Goal: Task Accomplishment & Management: Manage account settings

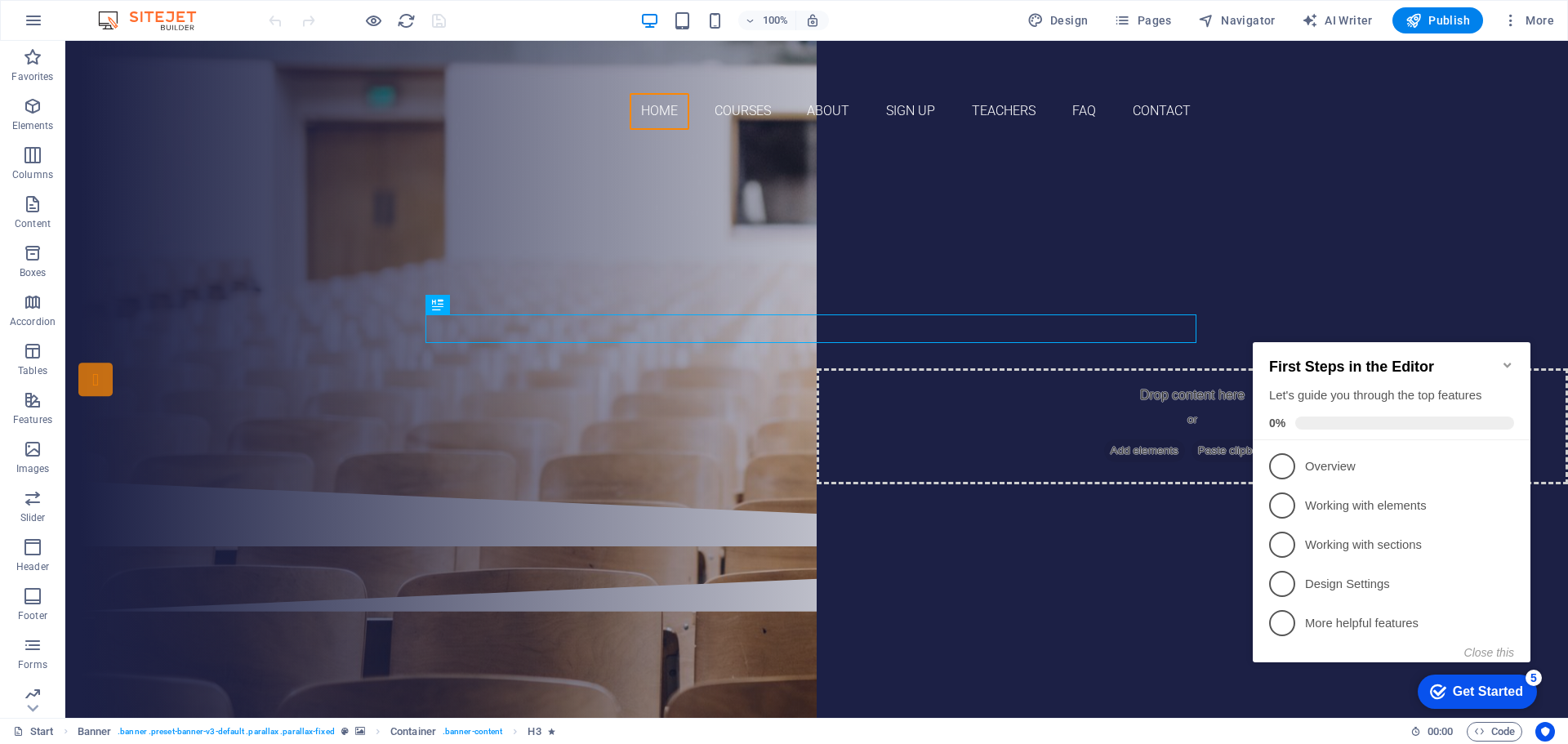
click at [1509, 358] on icon "Minimize checklist" at bounding box center [1507, 364] width 13 height 13
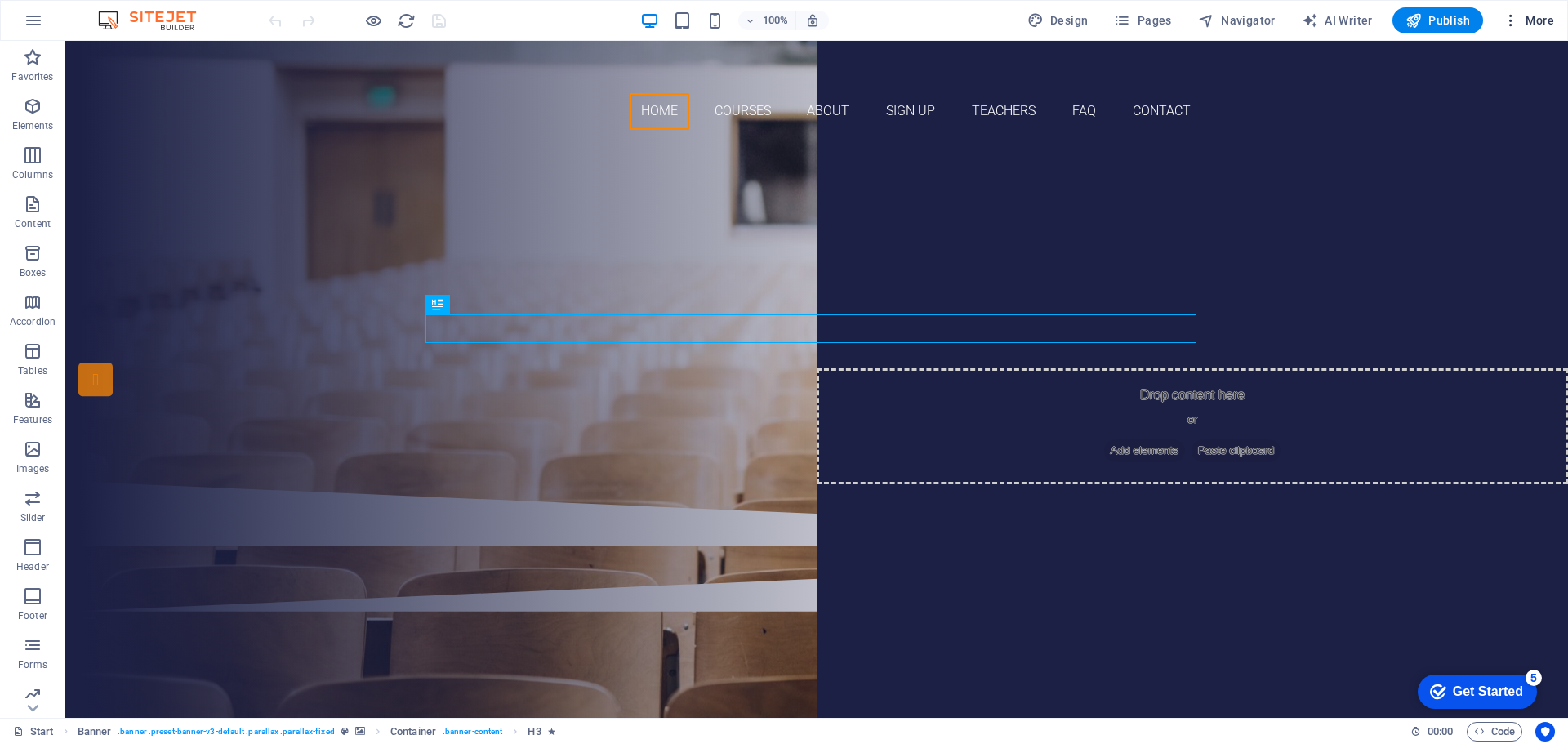
click at [1538, 24] on span "More" at bounding box center [1528, 19] width 52 height 16
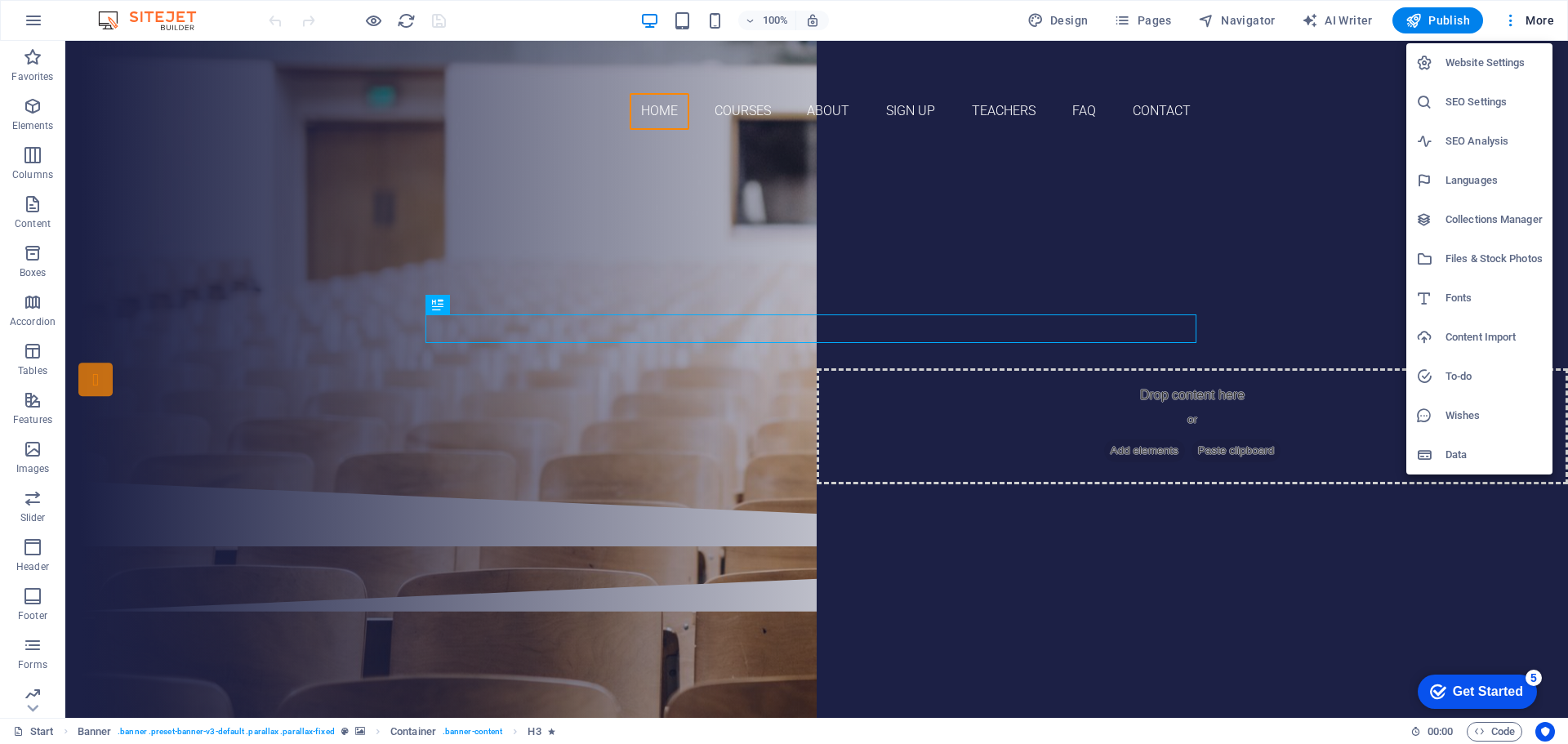
click at [1492, 58] on h6 "Website Settings" at bounding box center [1494, 63] width 97 height 19
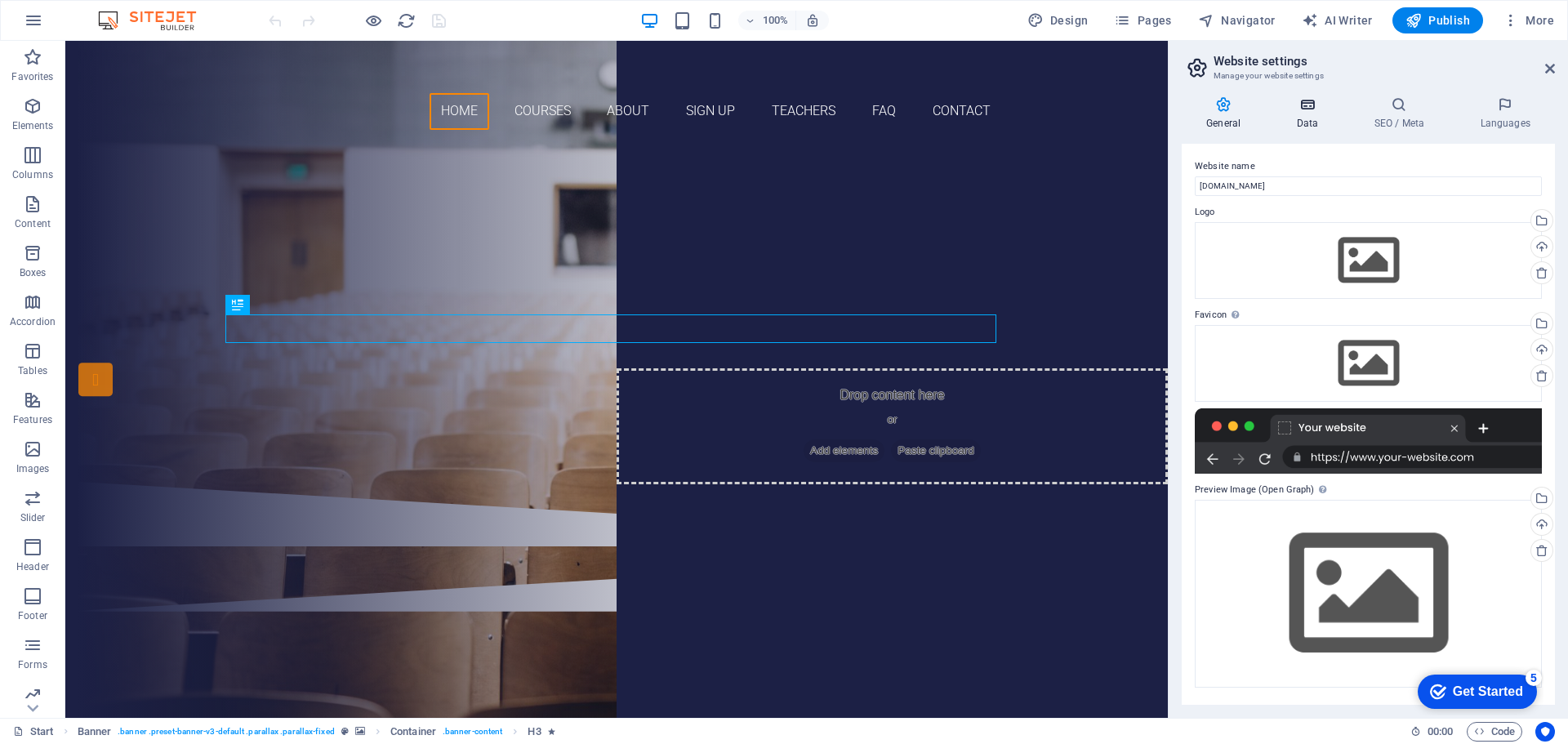
click at [1309, 121] on h4 "Data" at bounding box center [1310, 114] width 78 height 34
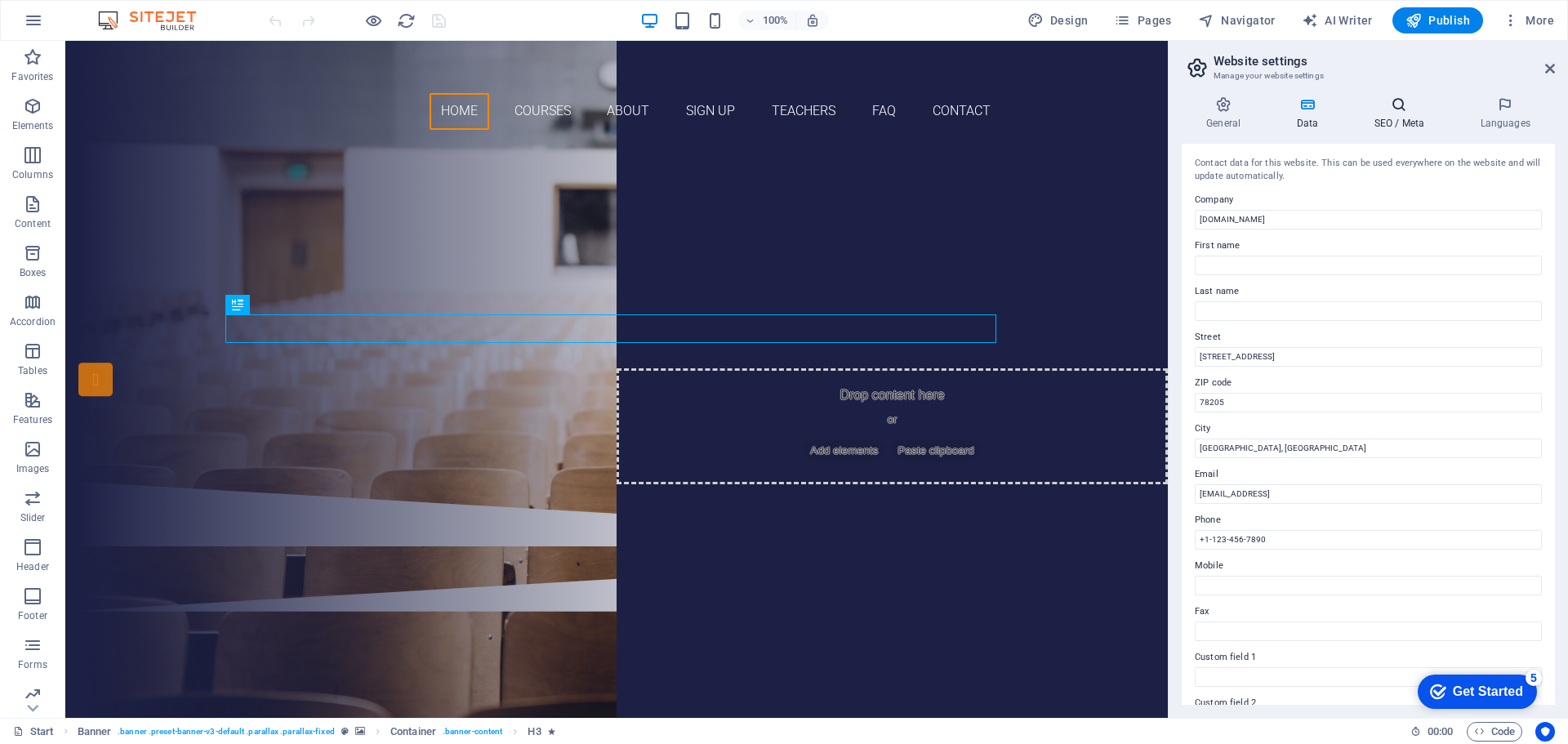
click at [1404, 114] on h4 "SEO / Meta" at bounding box center [1402, 114] width 106 height 34
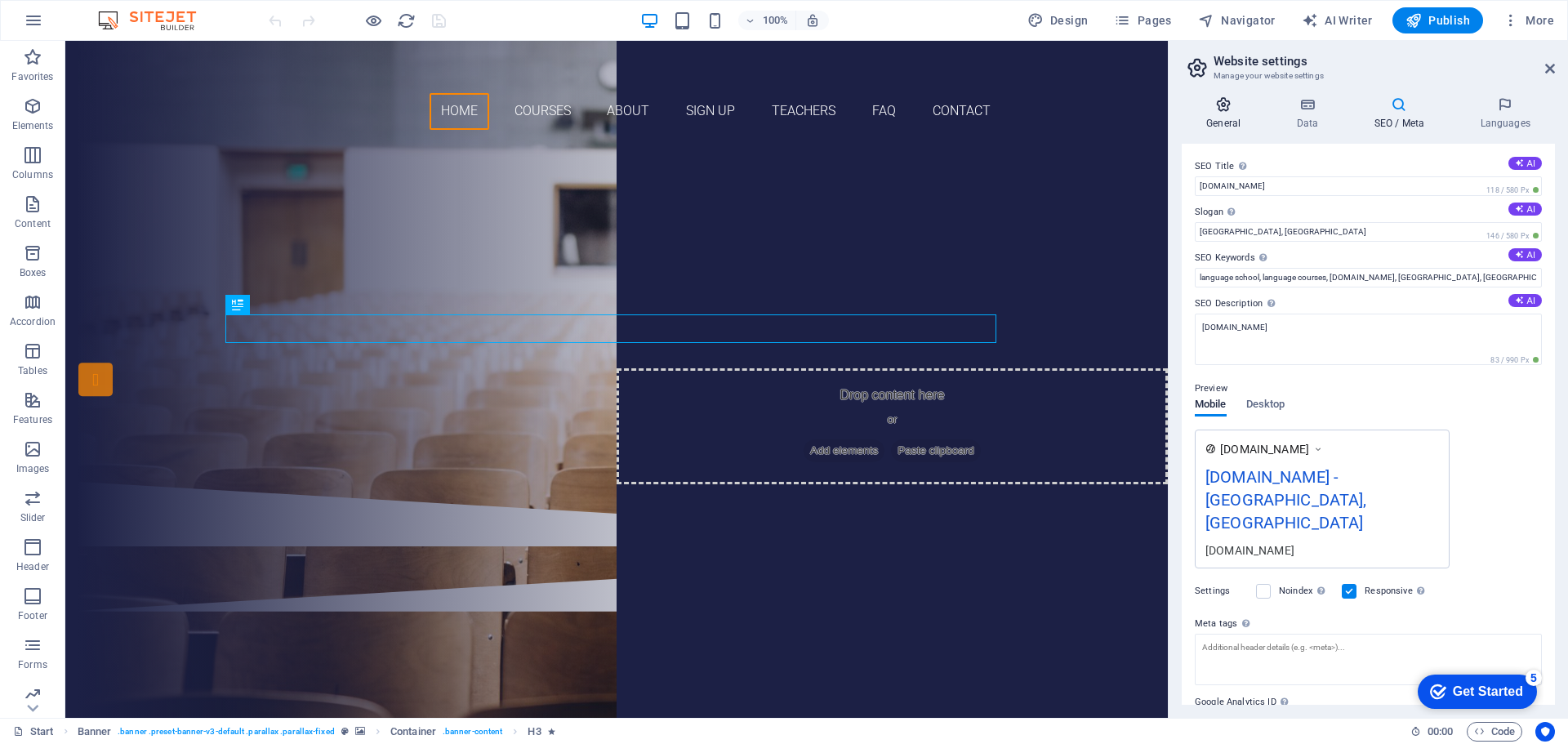
click at [1218, 119] on h4 "General" at bounding box center [1226, 114] width 90 height 34
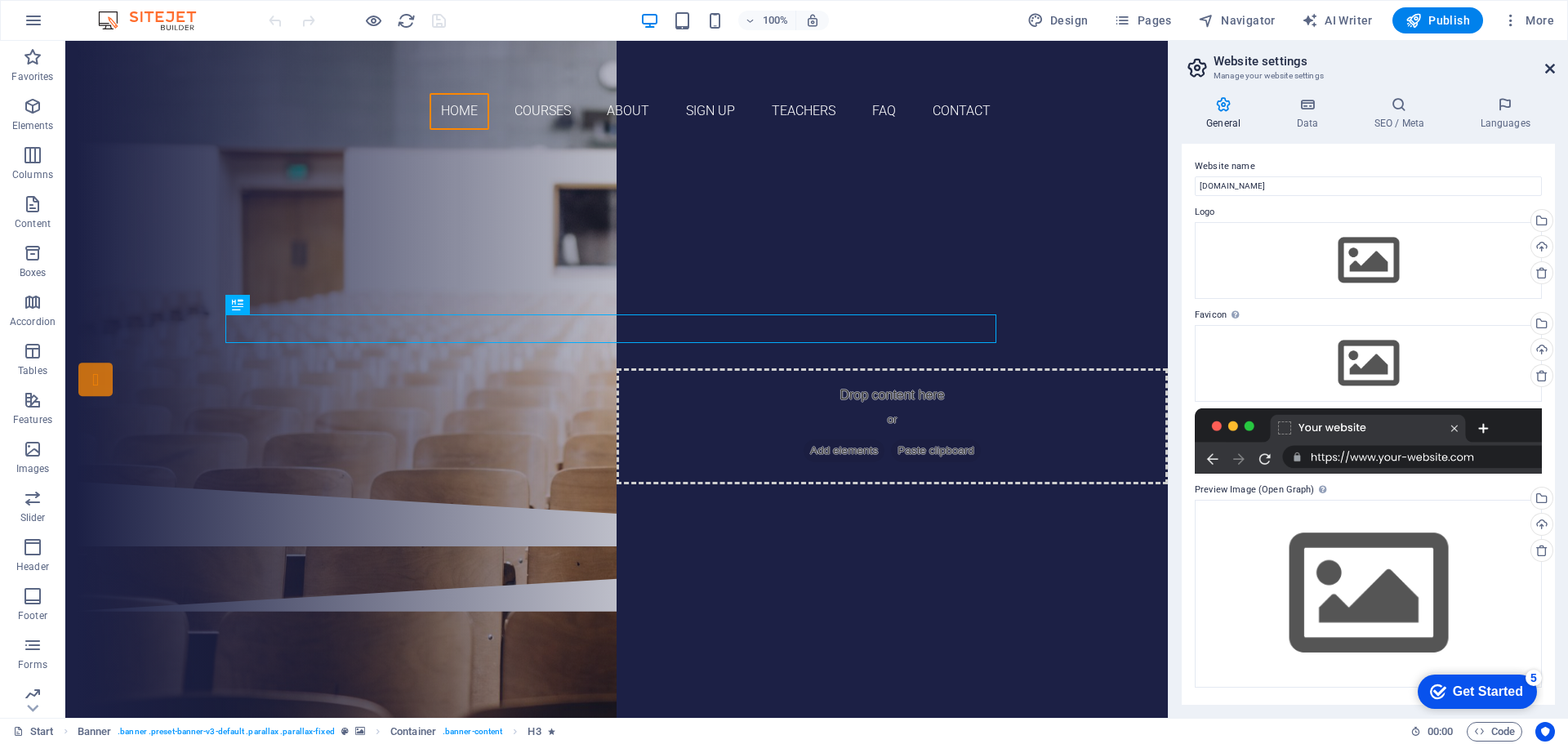
click at [1551, 71] on icon at bounding box center [1550, 68] width 10 height 13
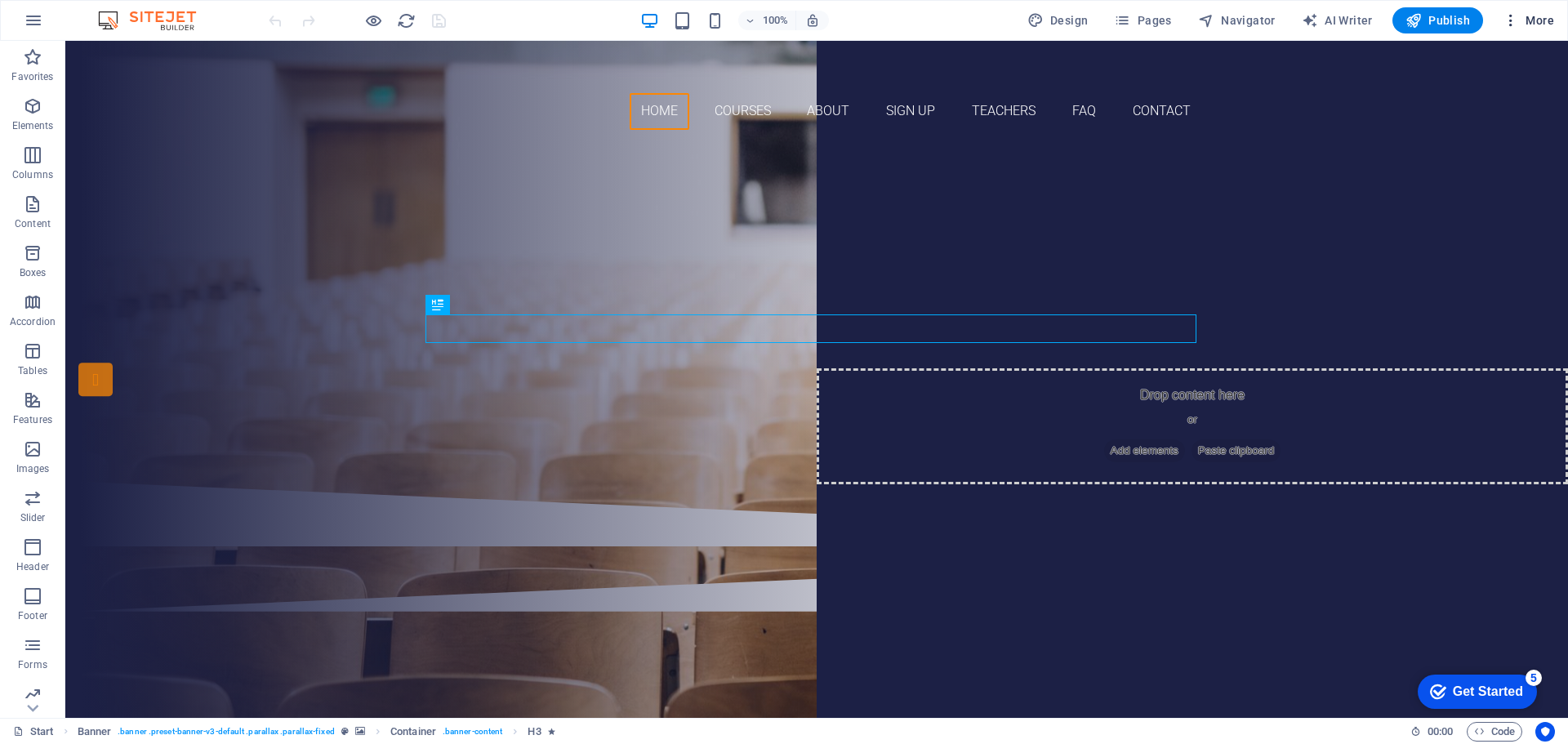
click at [1515, 25] on icon "button" at bounding box center [1510, 19] width 16 height 16
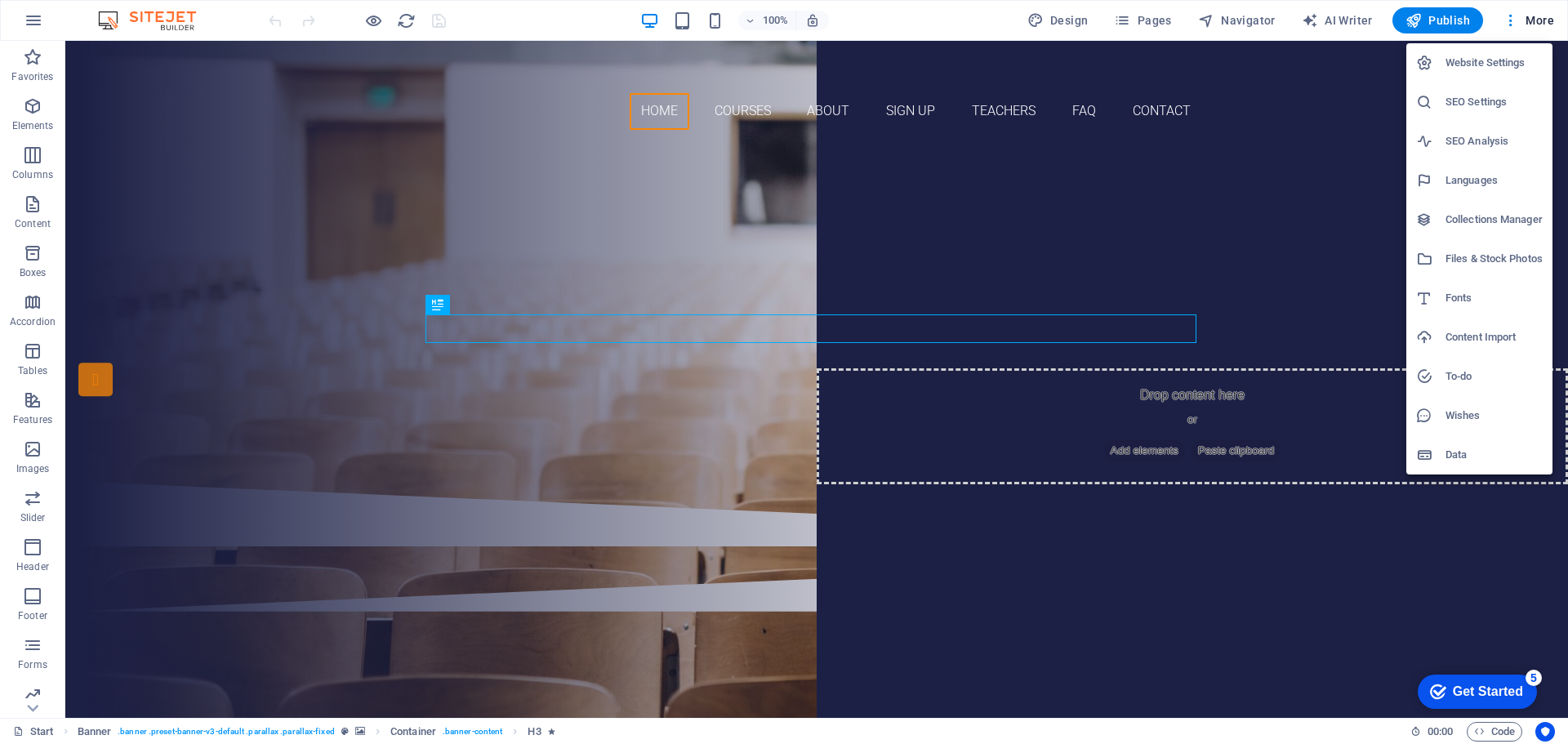
click at [1461, 449] on h6 "Data" at bounding box center [1494, 454] width 97 height 19
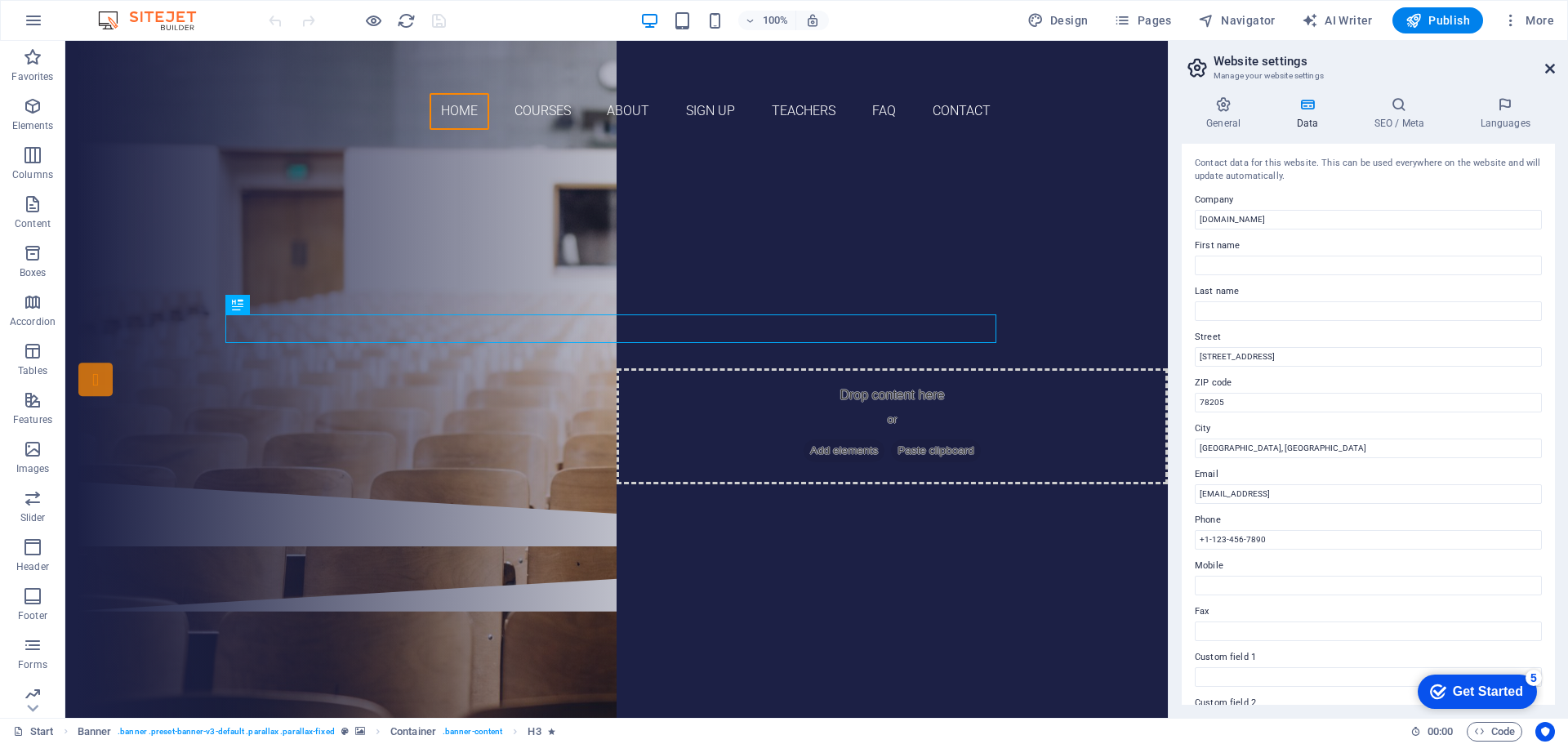
click at [1549, 69] on icon at bounding box center [1550, 68] width 10 height 13
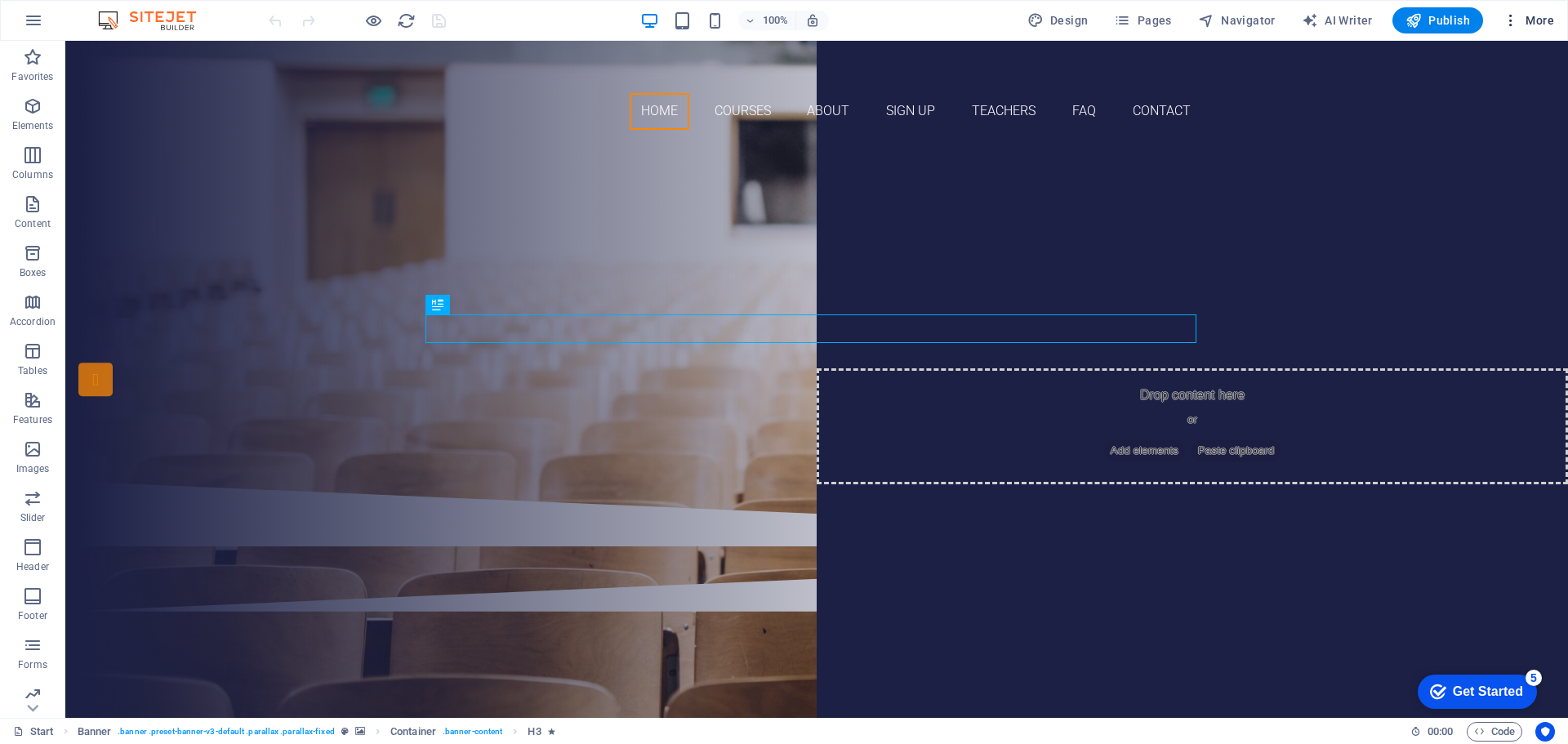
click at [1536, 20] on span "More" at bounding box center [1528, 19] width 52 height 16
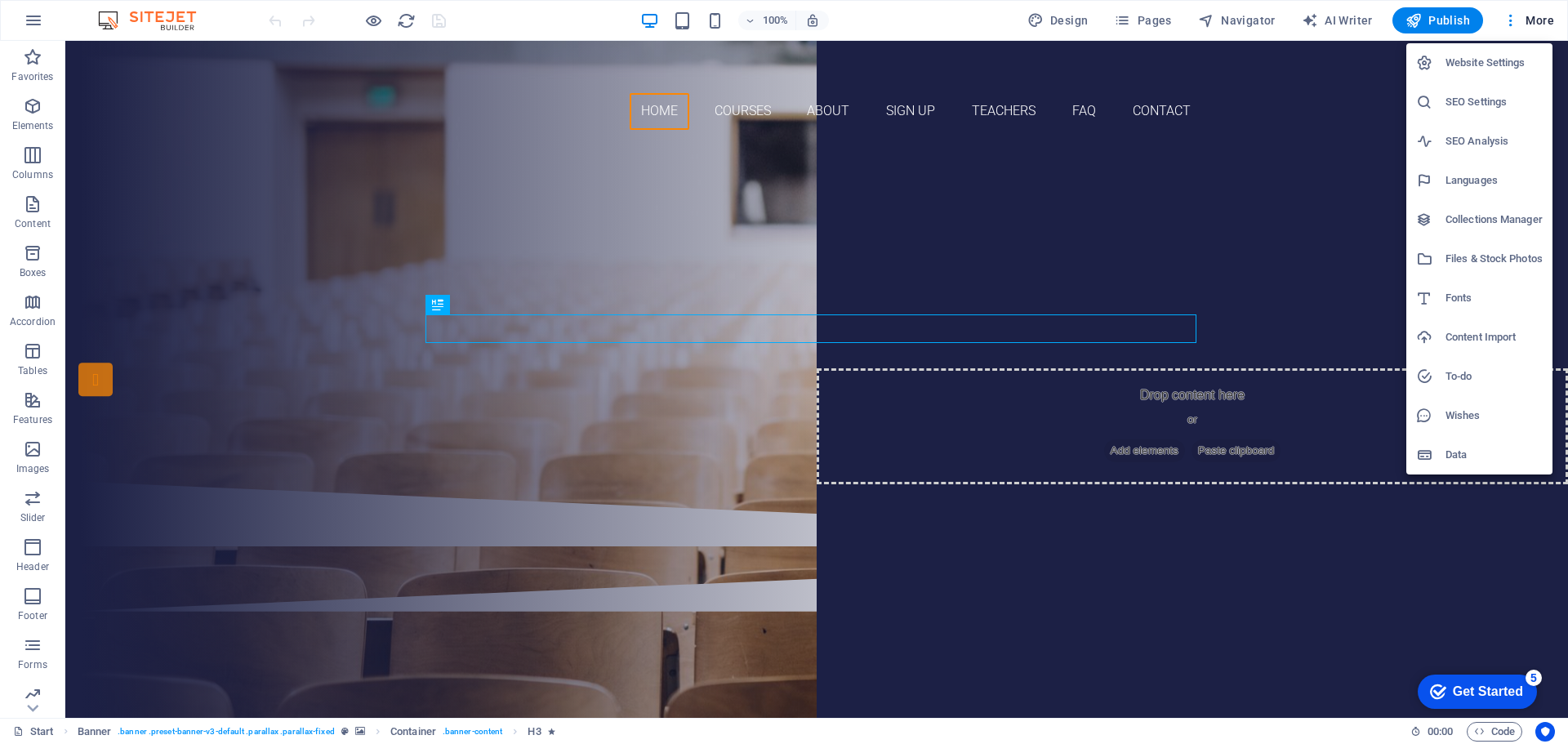
click at [1481, 58] on h6 "Website Settings" at bounding box center [1494, 63] width 97 height 19
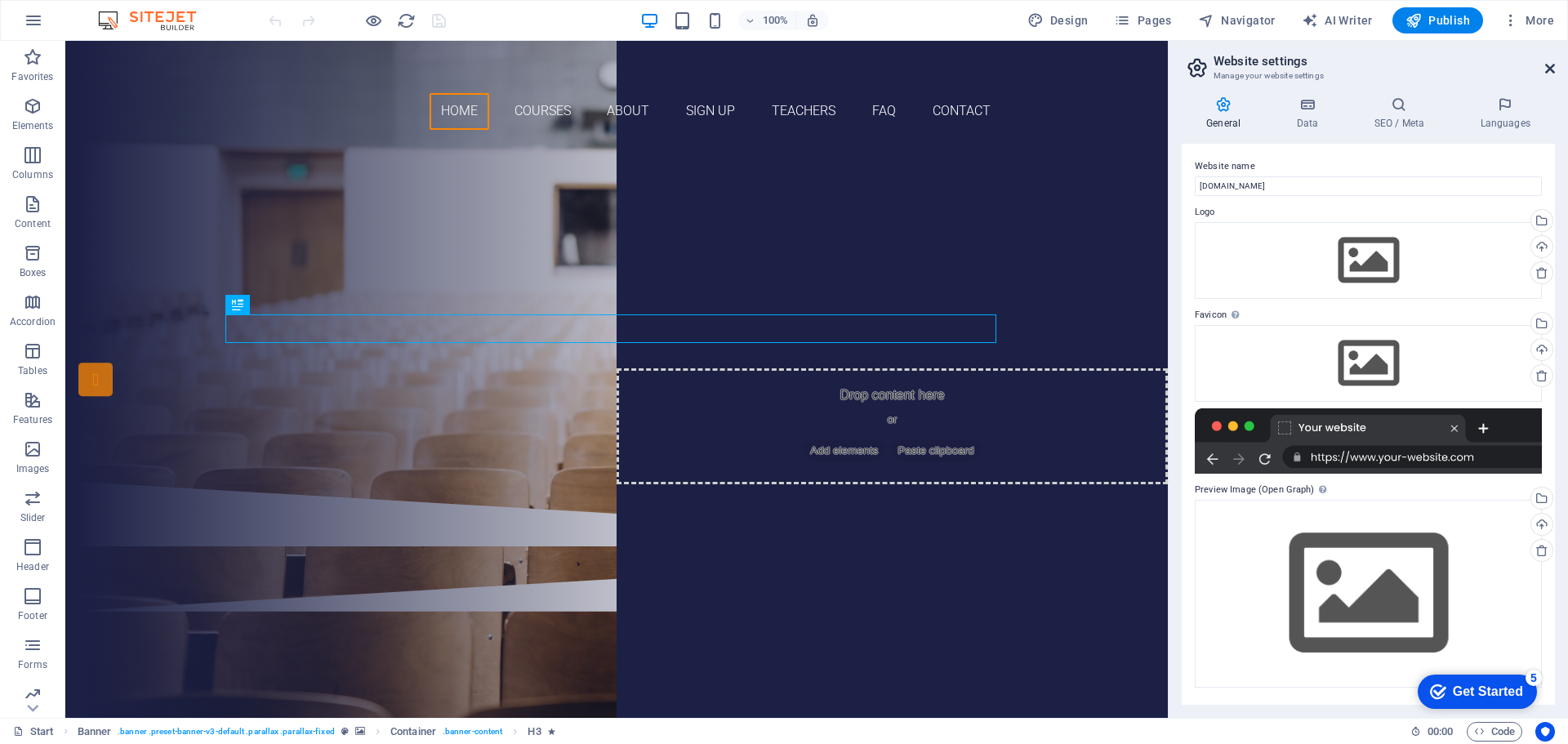
click at [1552, 71] on icon at bounding box center [1550, 68] width 10 height 13
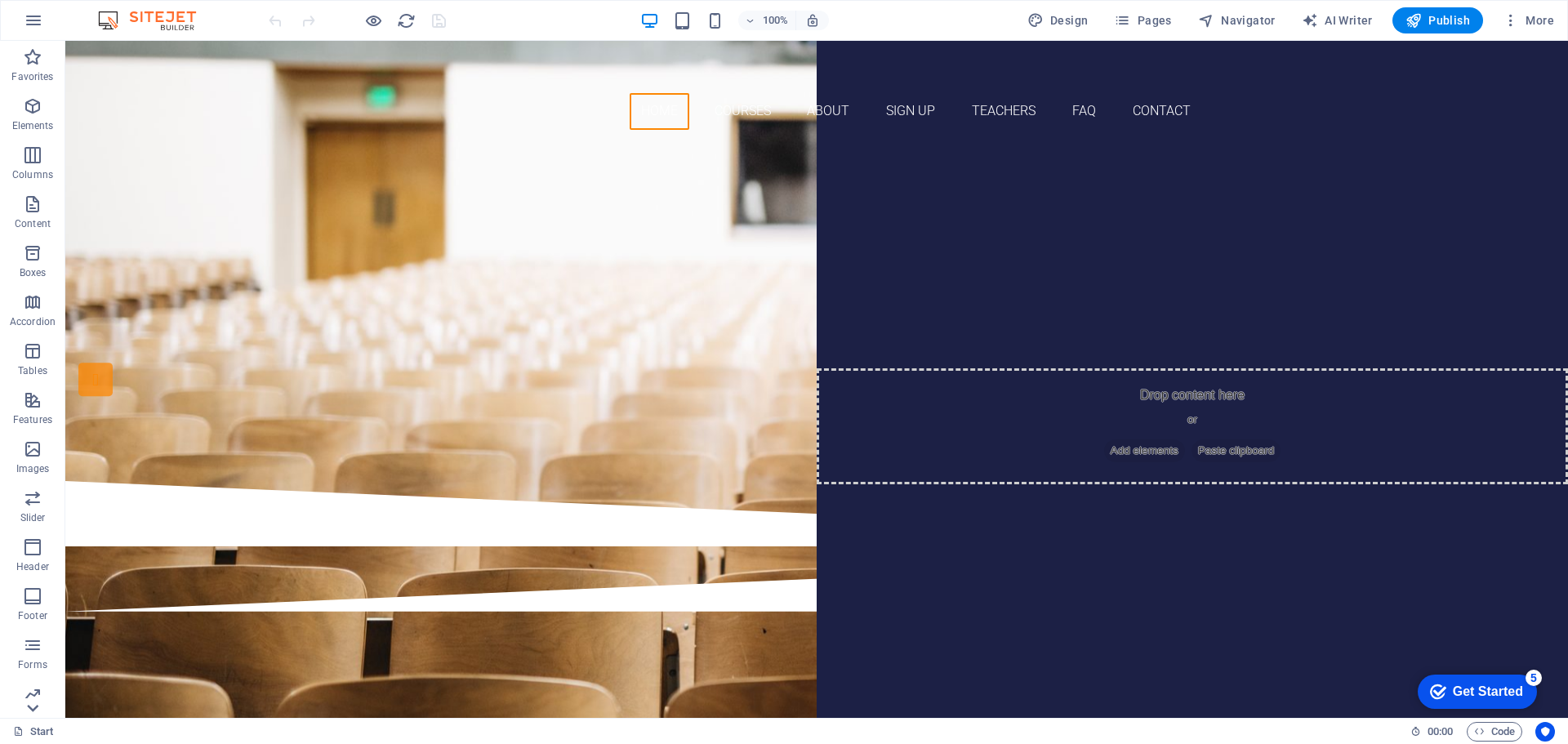
click at [34, 54] on icon at bounding box center [33, 50] width 11 height 8
click at [32, 691] on icon "button" at bounding box center [32, 685] width 19 height 19
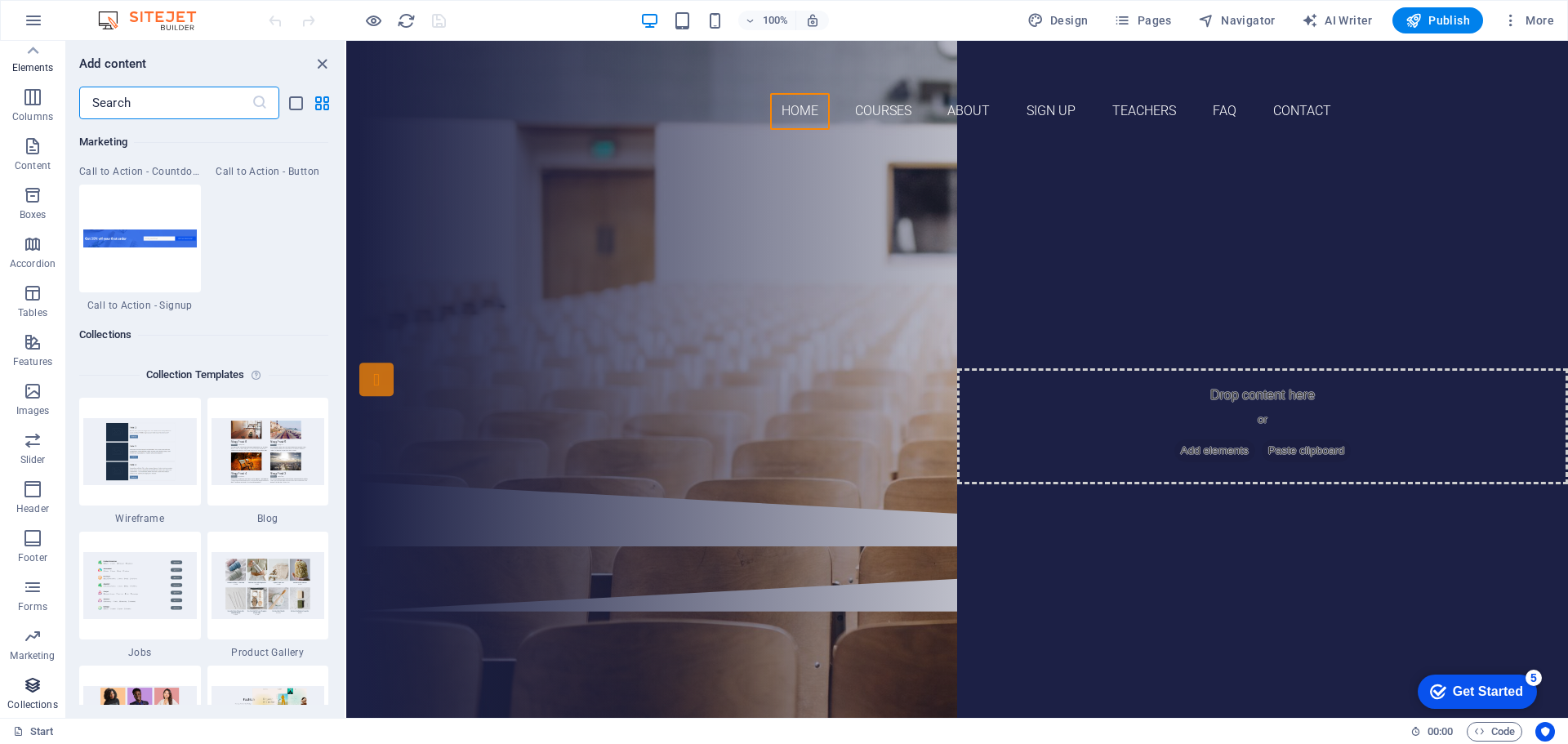
scroll to position [14947, 0]
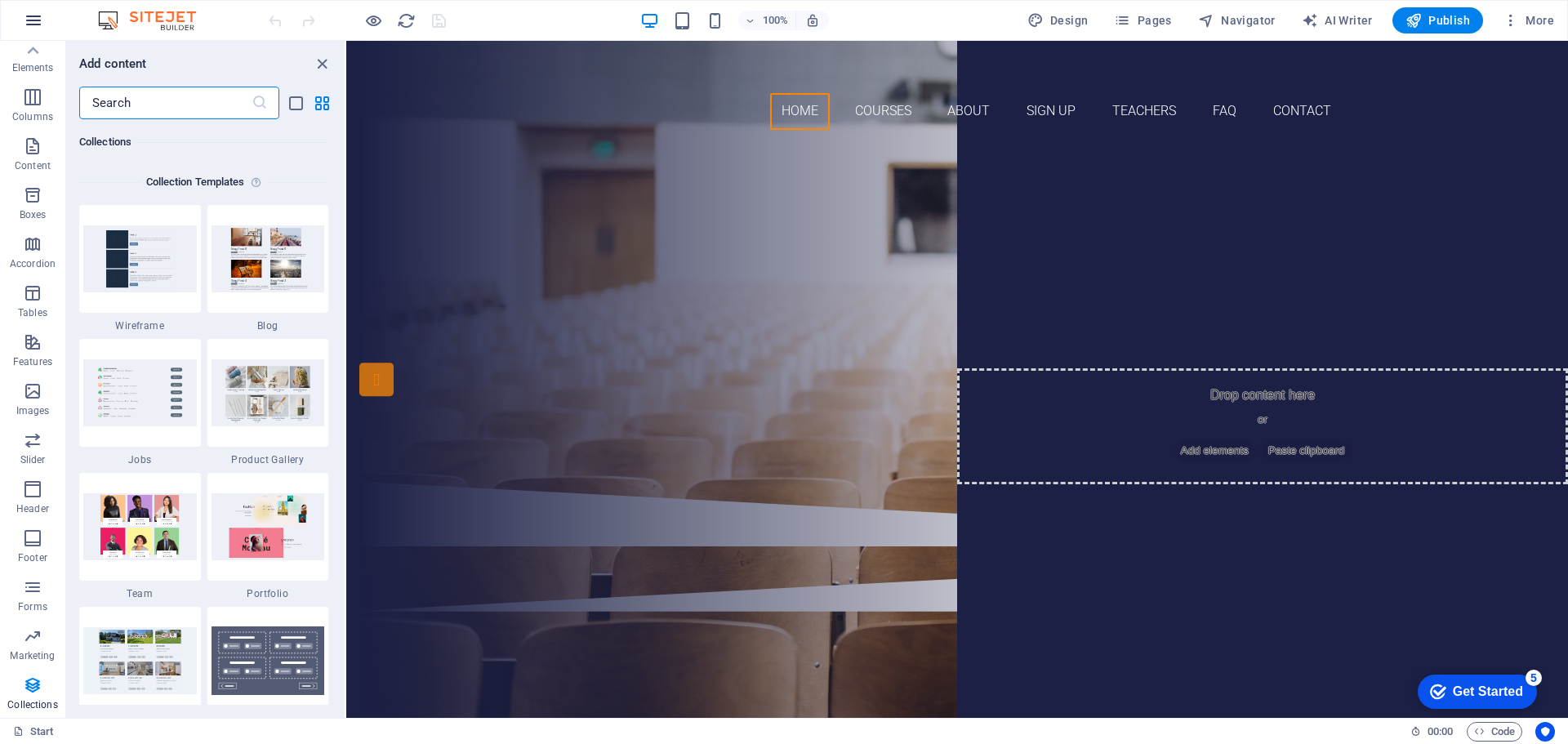
click at [34, 17] on icon "button" at bounding box center [33, 20] width 19 height 19
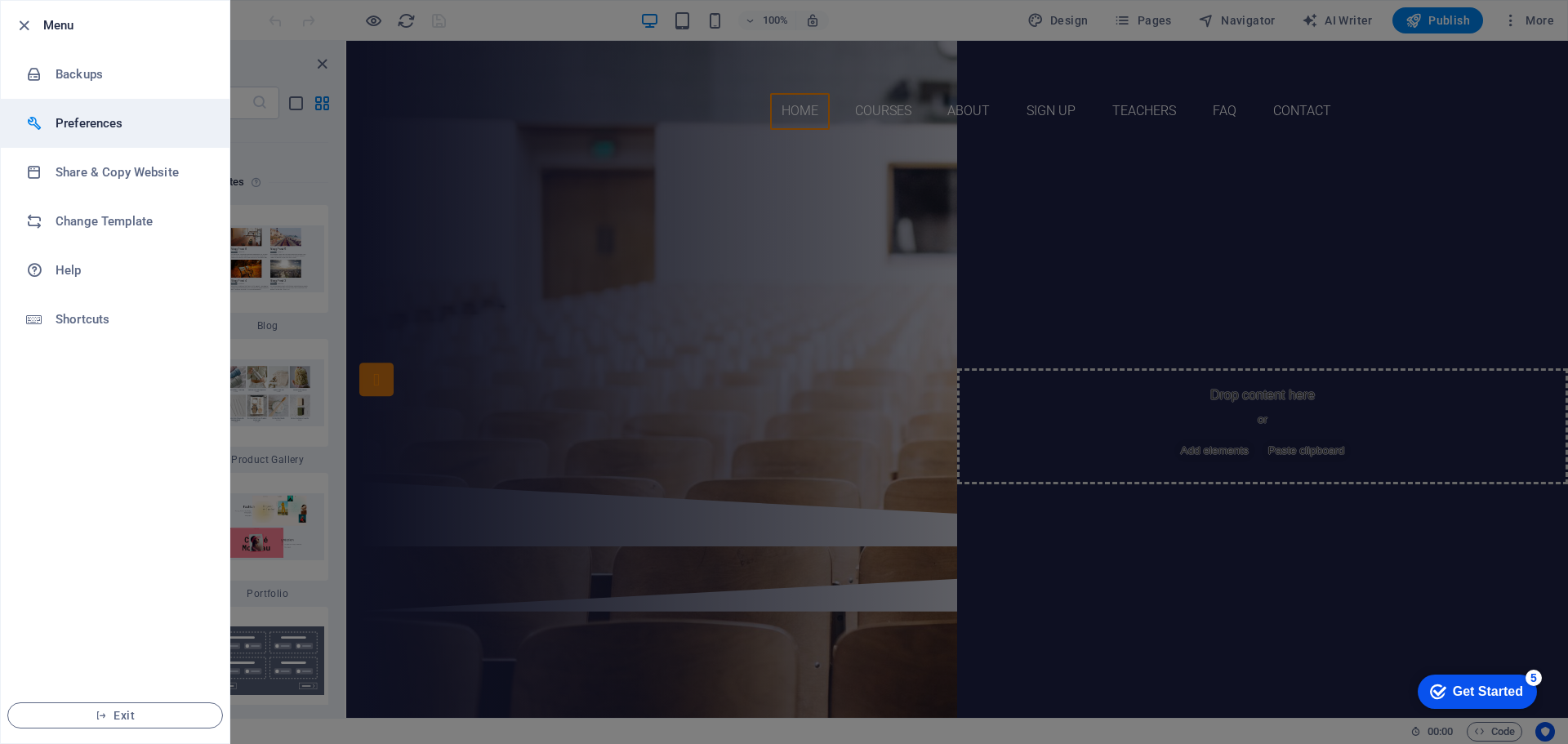
click at [125, 110] on li "Preferences" at bounding box center [115, 124] width 229 height 49
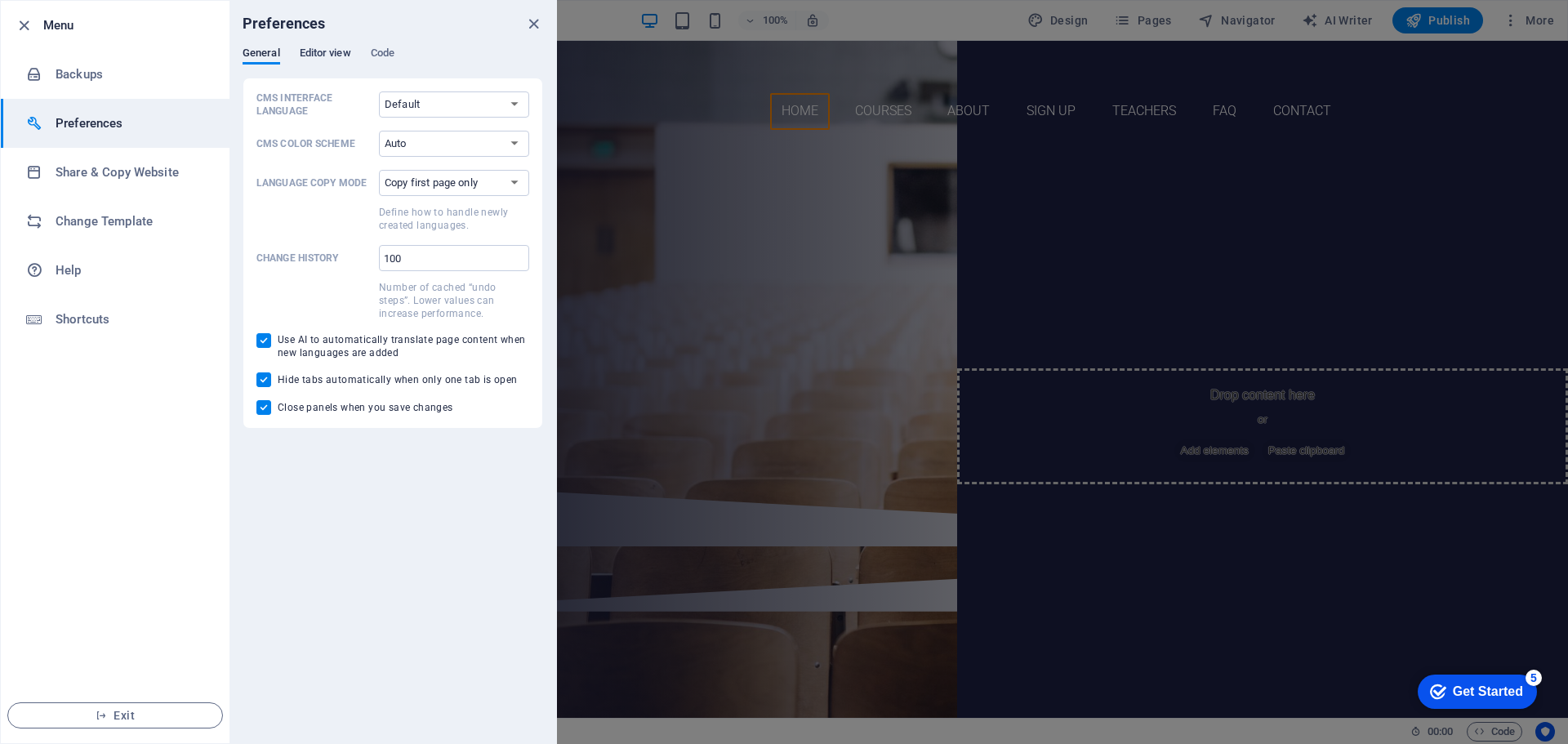
click at [331, 54] on span "Editor view" at bounding box center [325, 54] width 52 height 23
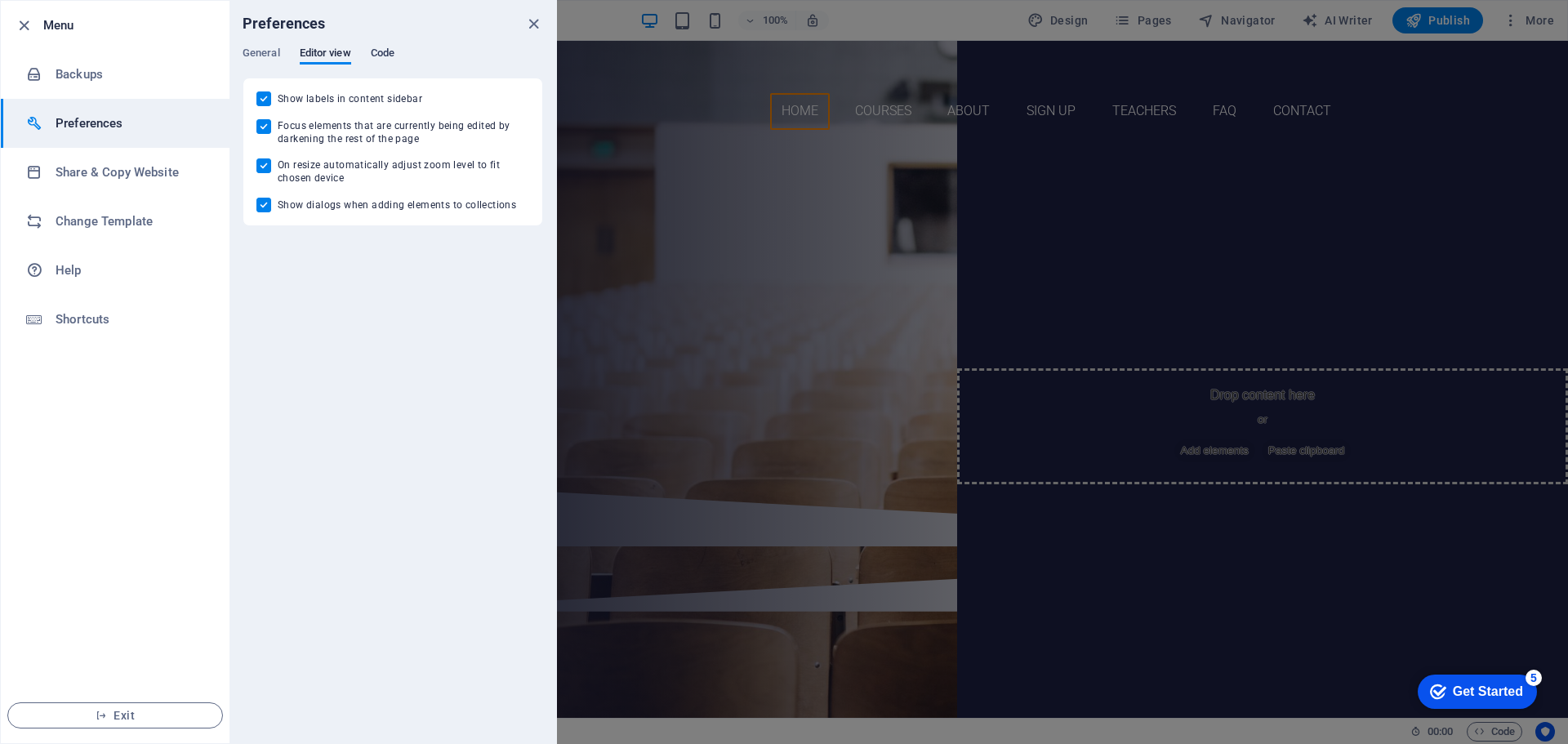
click at [379, 53] on span "Code" at bounding box center [382, 54] width 24 height 23
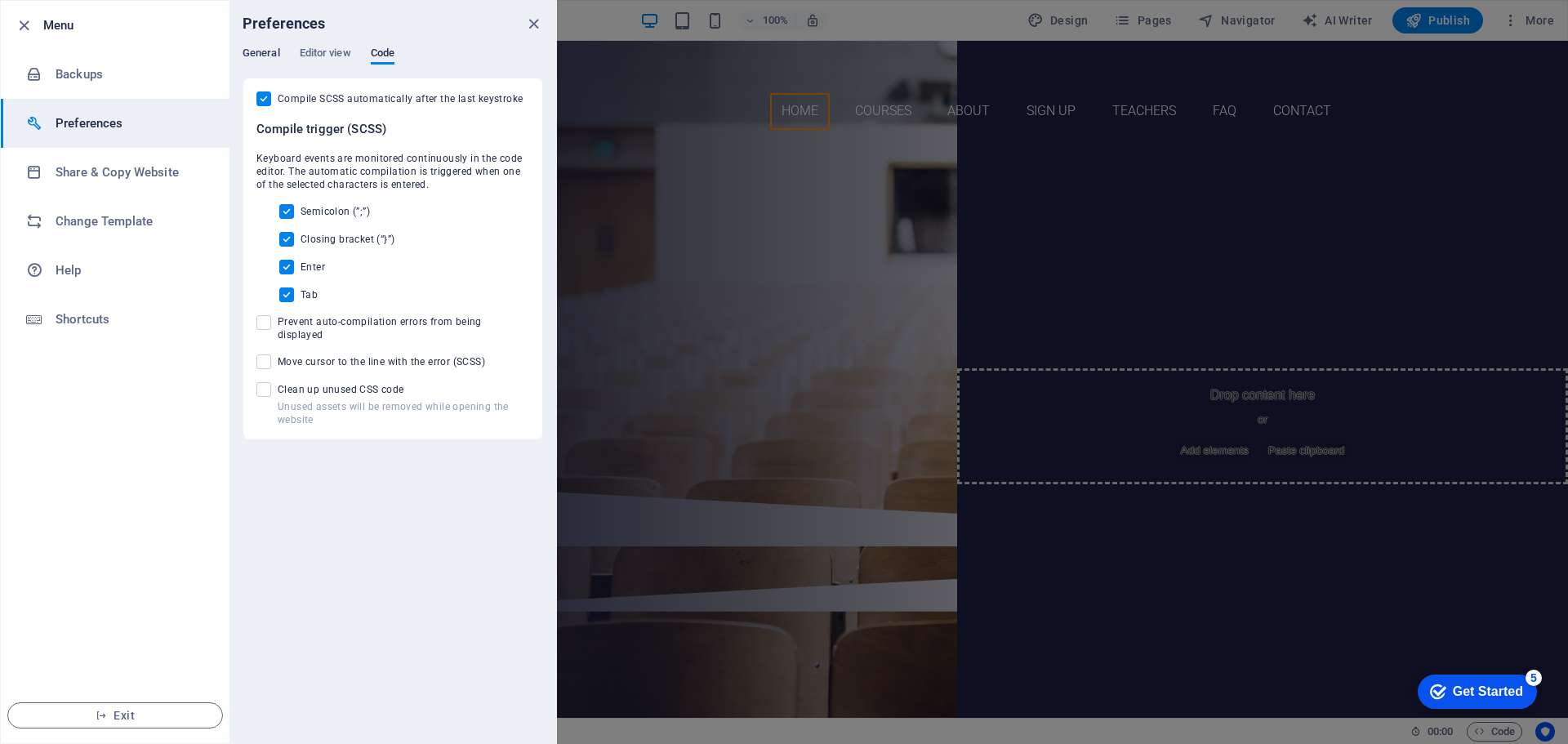
click at [255, 54] on span "General" at bounding box center [261, 54] width 37 height 23
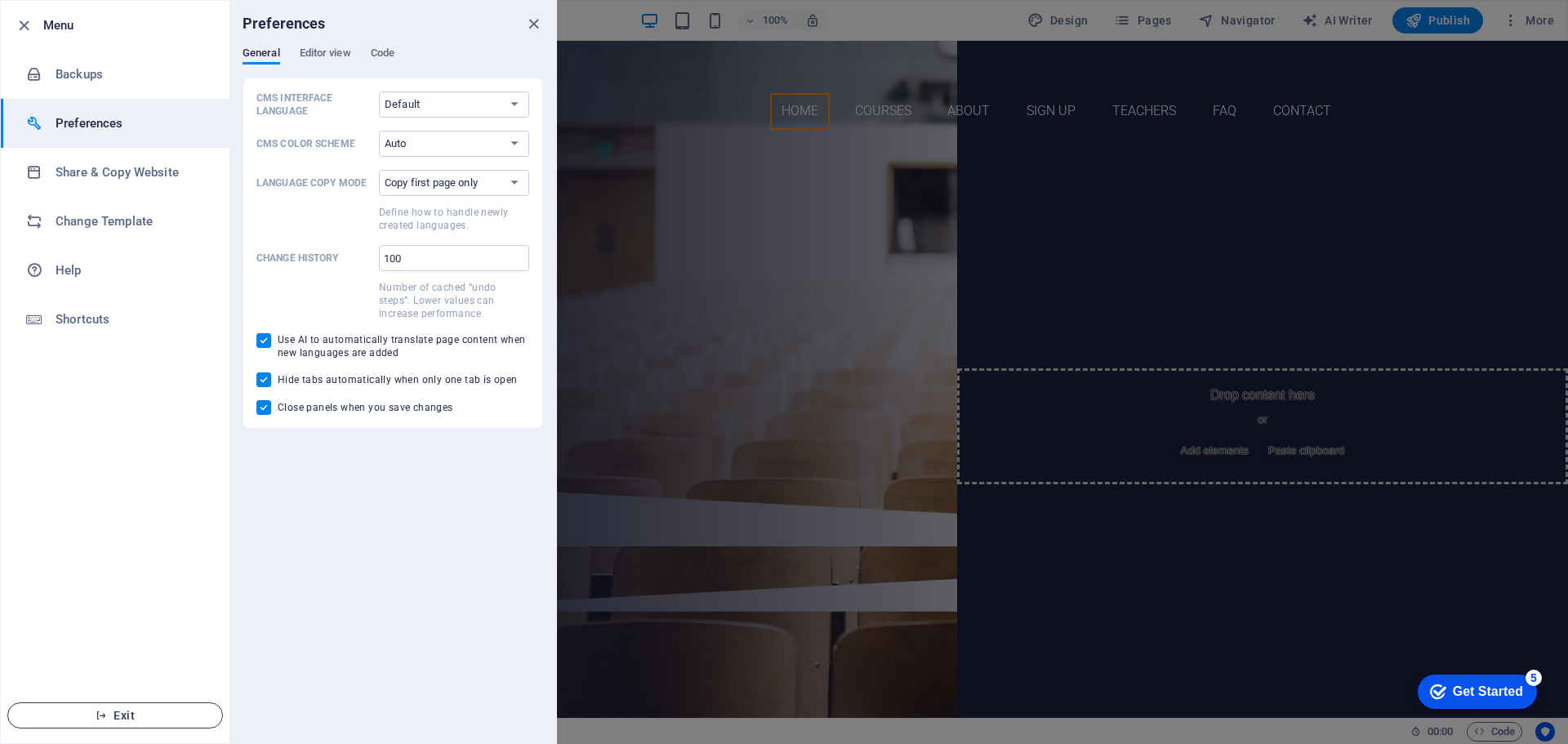
click at [104, 709] on icon "button" at bounding box center [101, 714] width 11 height 11
